Goal: Check status: Check status

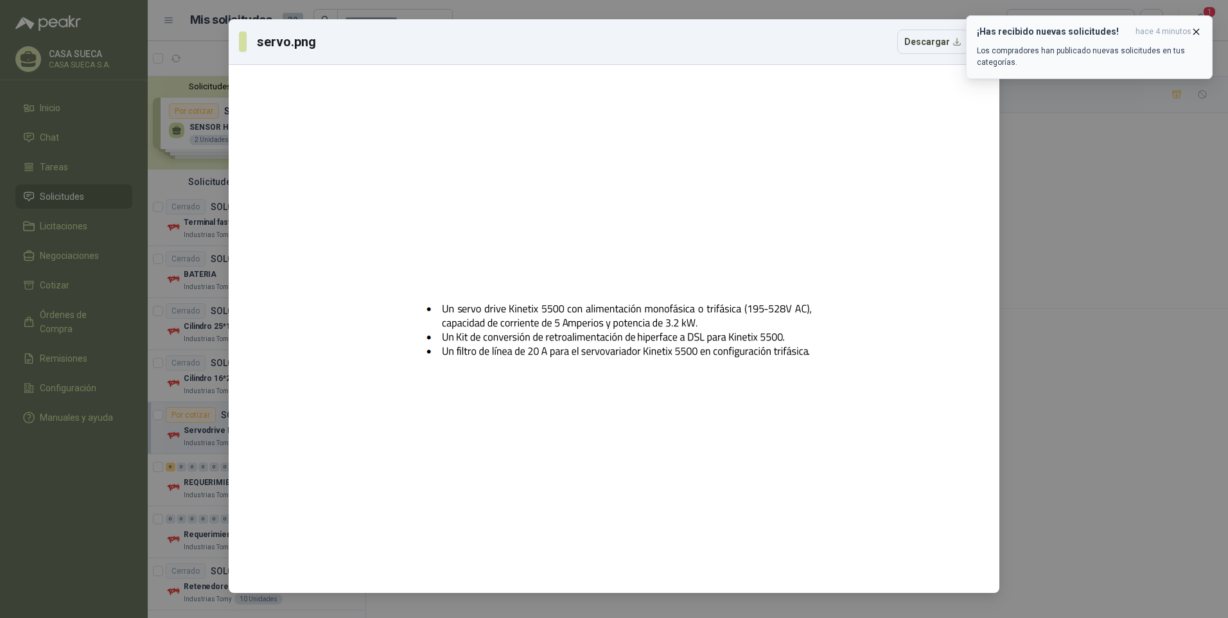
drag, startPoint x: 1195, startPoint y: 30, endPoint x: 1183, endPoint y: 31, distance: 11.7
click at [1195, 30] on icon "button" at bounding box center [1196, 31] width 5 height 5
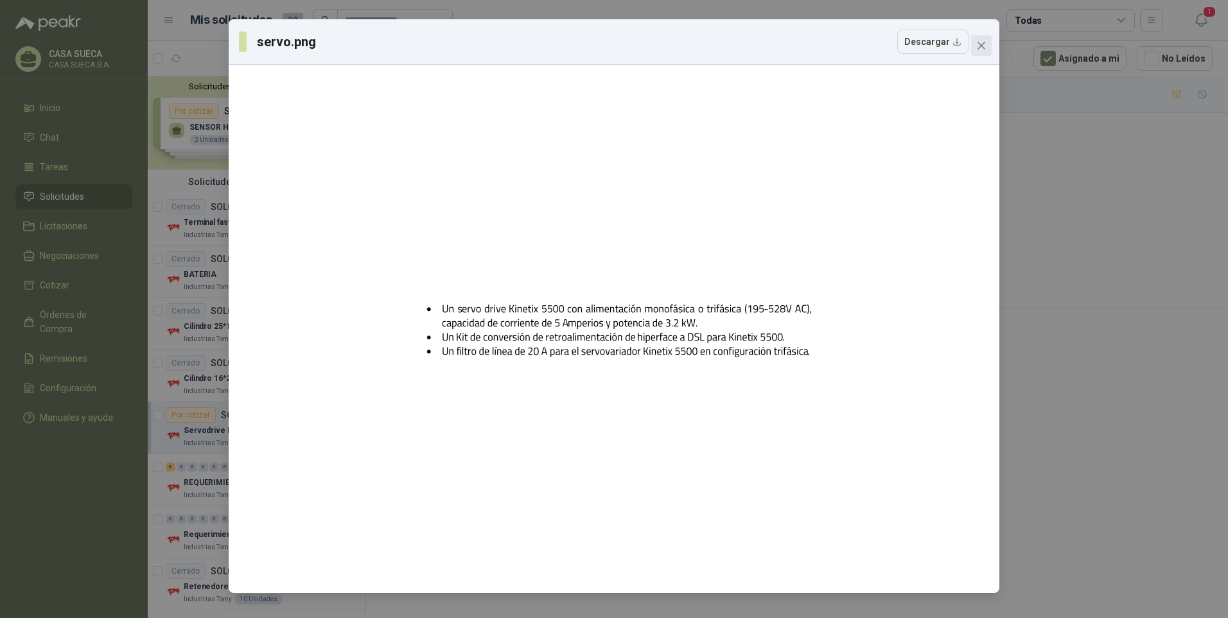
click at [982, 49] on icon "close" at bounding box center [981, 45] width 10 height 10
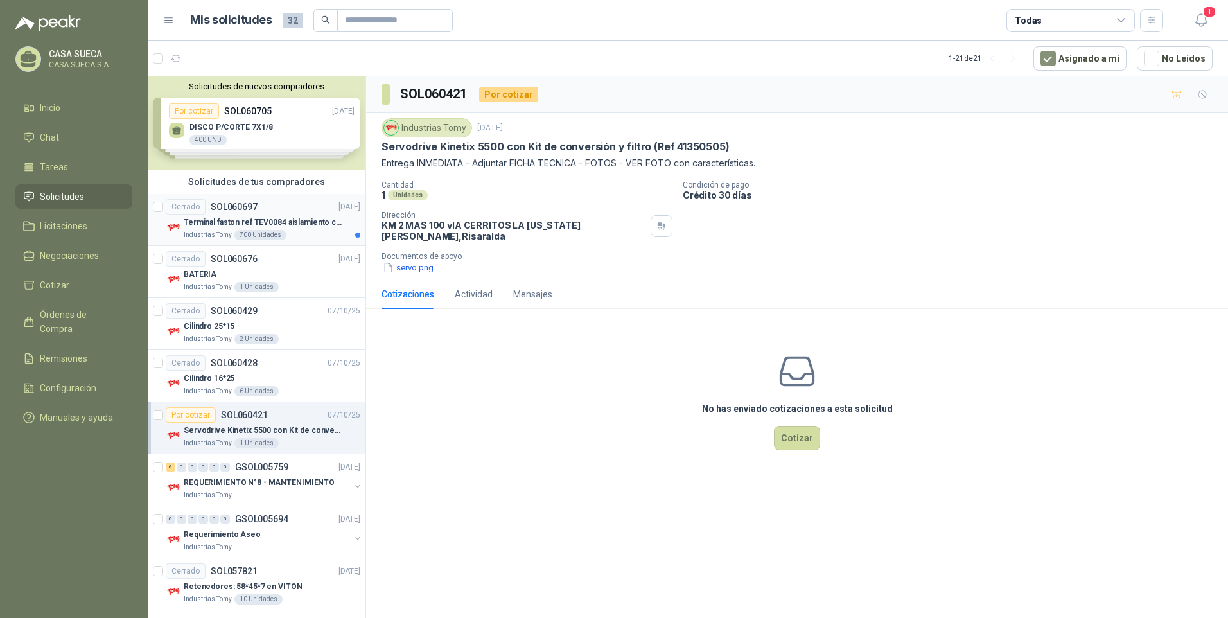
click at [242, 214] on div "Cerrado SOL060697" at bounding box center [212, 206] width 92 height 15
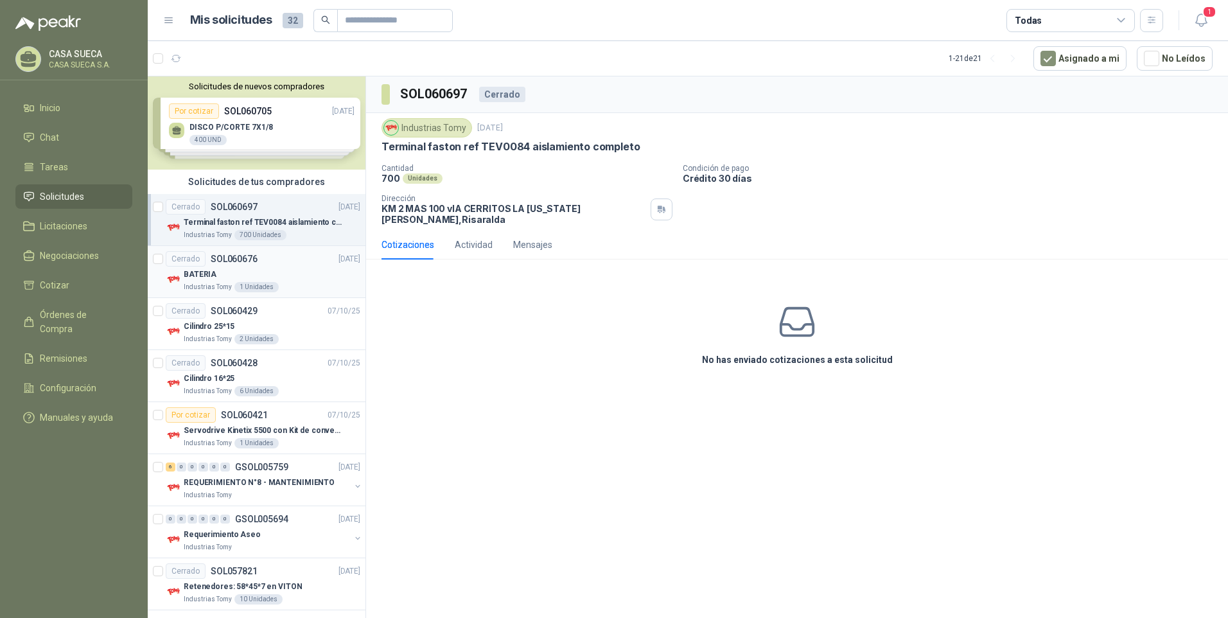
click at [274, 283] on div "Industrias Tomy 1 Unidades" at bounding box center [272, 287] width 177 height 10
click at [272, 213] on div "Cerrado SOL060697 14/10/25" at bounding box center [263, 206] width 195 height 15
